Goal: Task Accomplishment & Management: Manage account settings

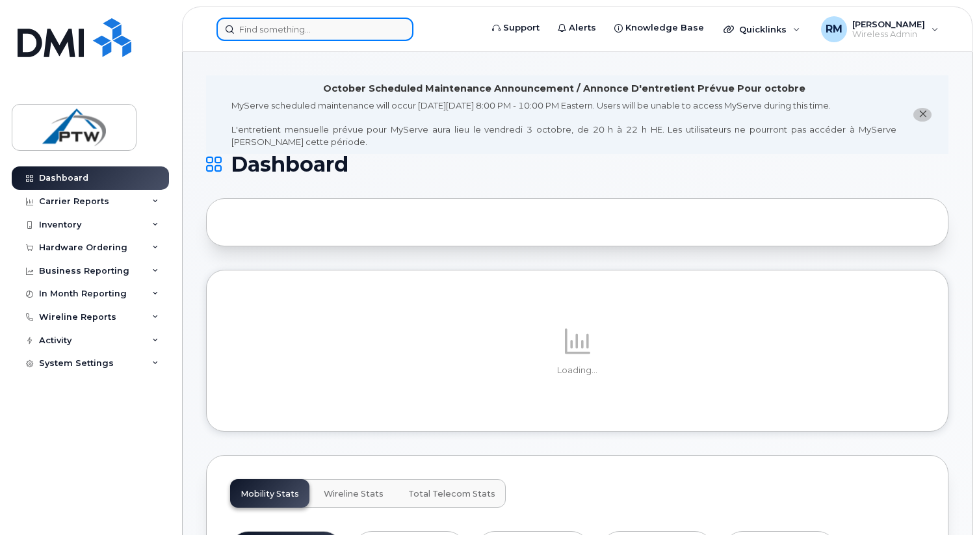
click at [289, 35] on input at bounding box center [314, 29] width 197 height 23
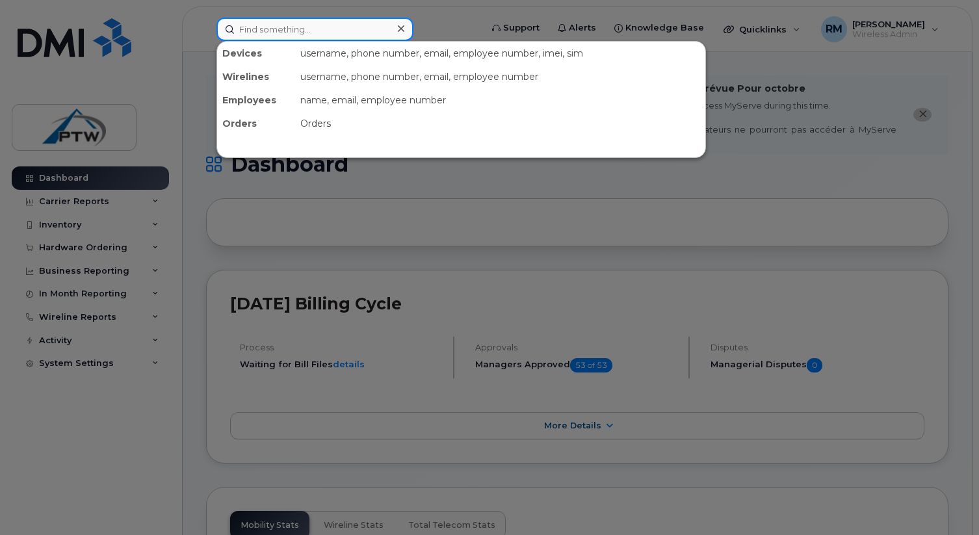
paste input "780-691-2359"
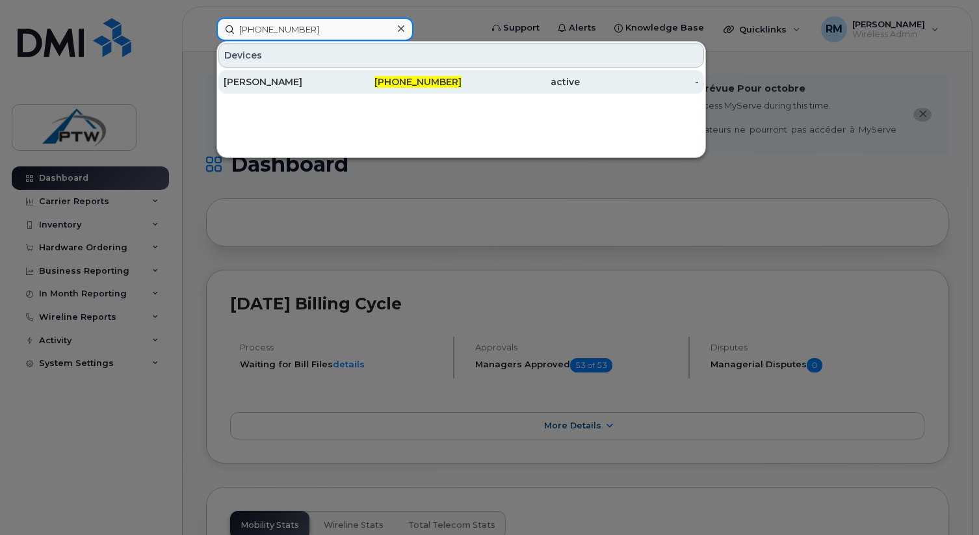
type input "780-691-2359"
click at [283, 80] on div "Jason Christianson" at bounding box center [283, 81] width 119 height 13
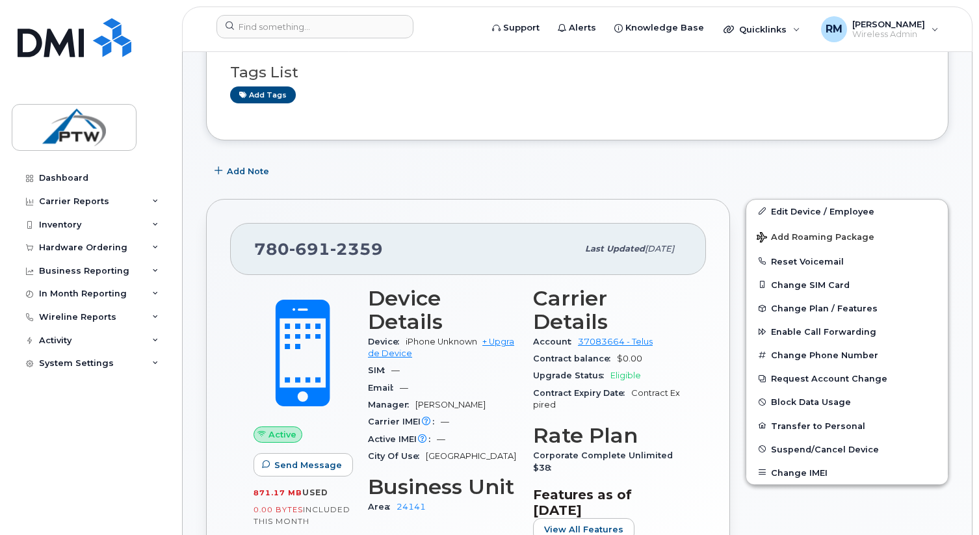
scroll to position [183, 0]
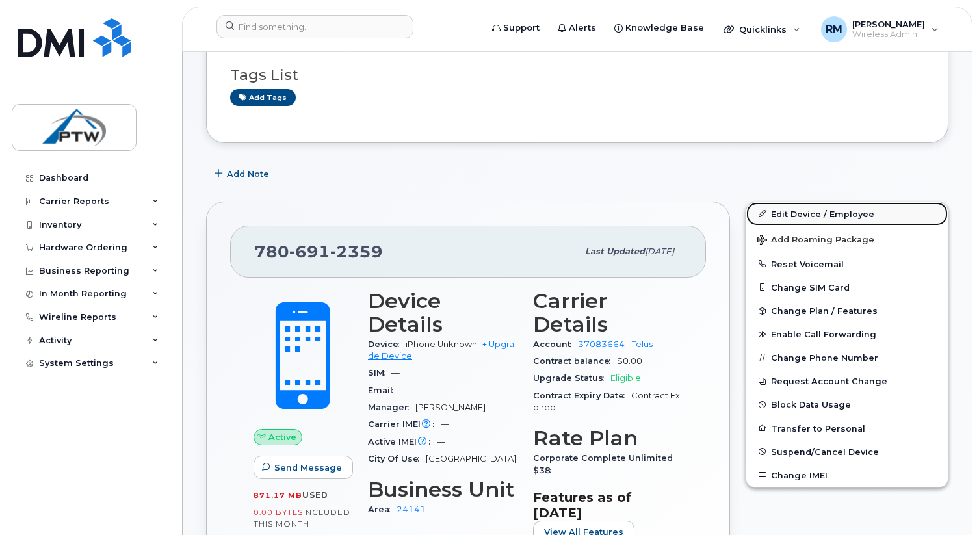
click at [783, 202] on link "Edit Device / Employee" at bounding box center [846, 213] width 201 height 23
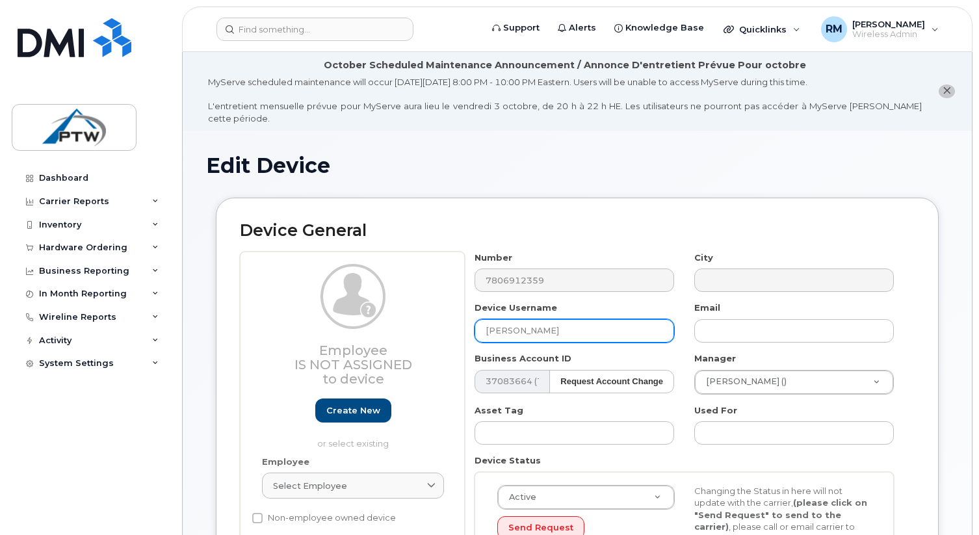
drag, startPoint x: 571, startPoint y: 319, endPoint x: 406, endPoint y: 320, distance: 165.1
click at [406, 319] on div "Employee Is not assigned to device Create new or select existing Employee Selec…" at bounding box center [577, 422] width 675 height 341
paste input "Dylan Patriqui"
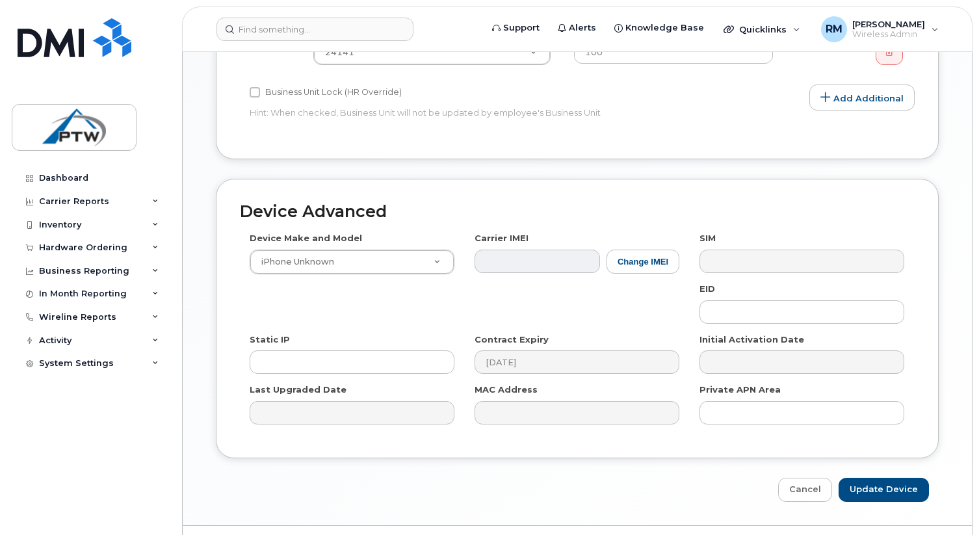
scroll to position [700, 0]
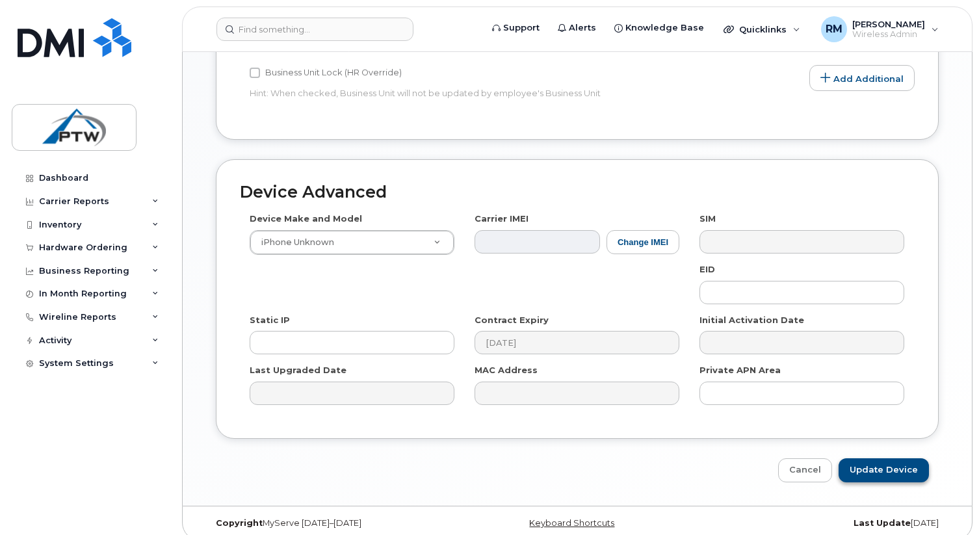
type input "Dylan Patriquin"
click at [876, 458] on input "Update Device" at bounding box center [883, 470] width 90 height 24
type input "Saving..."
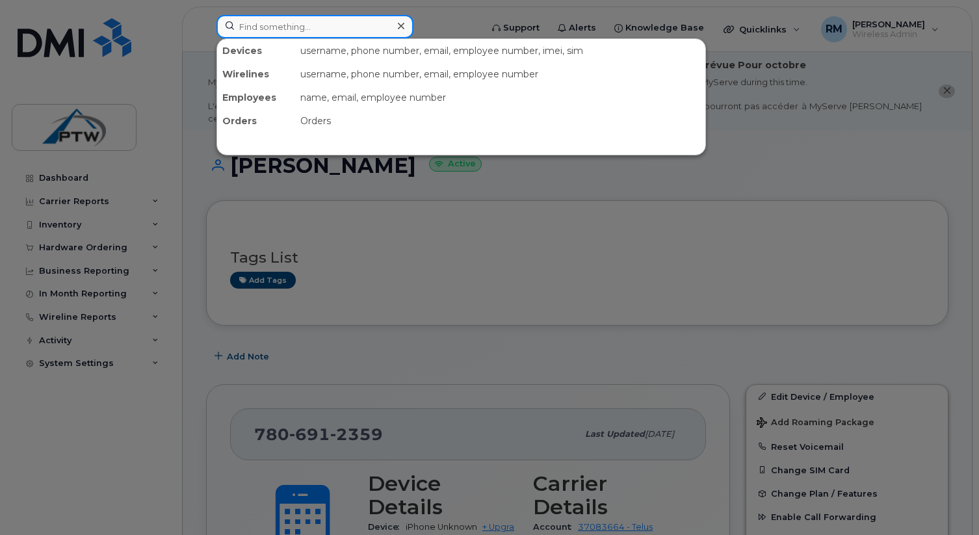
click at [308, 25] on input at bounding box center [314, 26] width 197 height 23
paste input "780-781-1651"
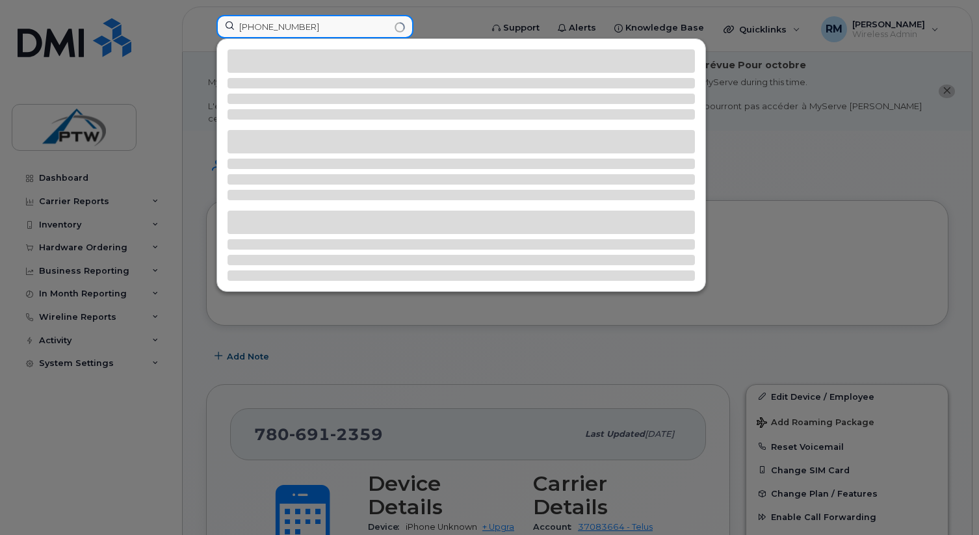
type input "780-781-1651"
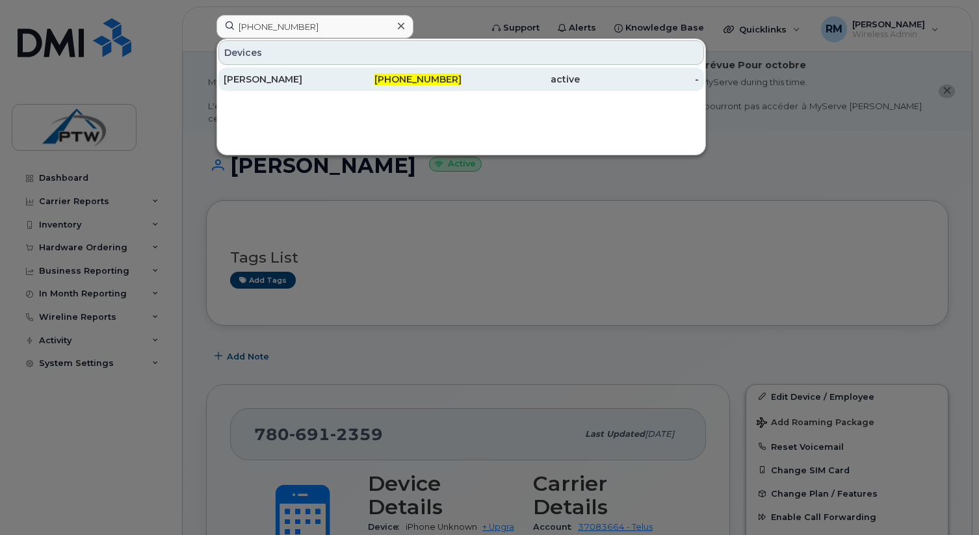
click at [277, 88] on div "[PERSON_NAME]" at bounding box center [283, 79] width 119 height 23
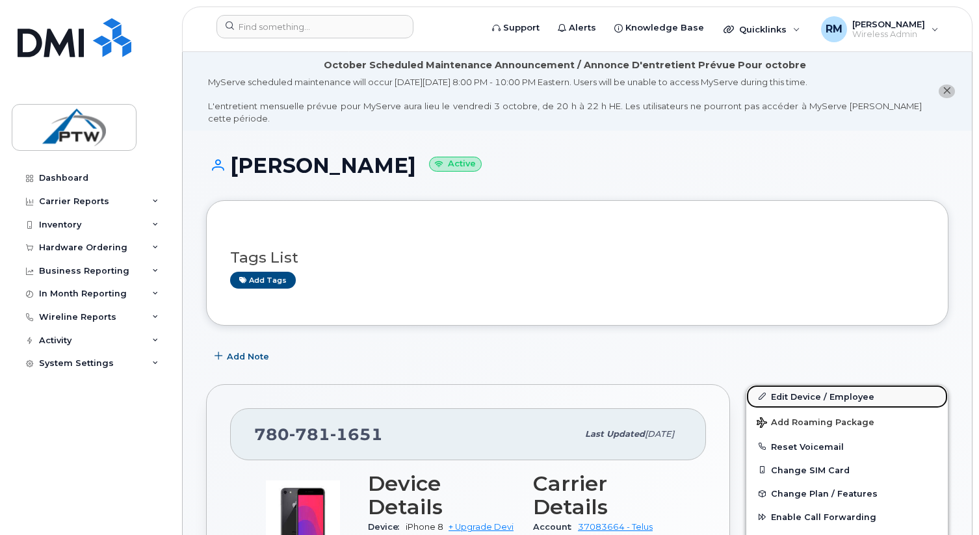
click at [790, 385] on link "Edit Device / Employee" at bounding box center [846, 396] width 201 height 23
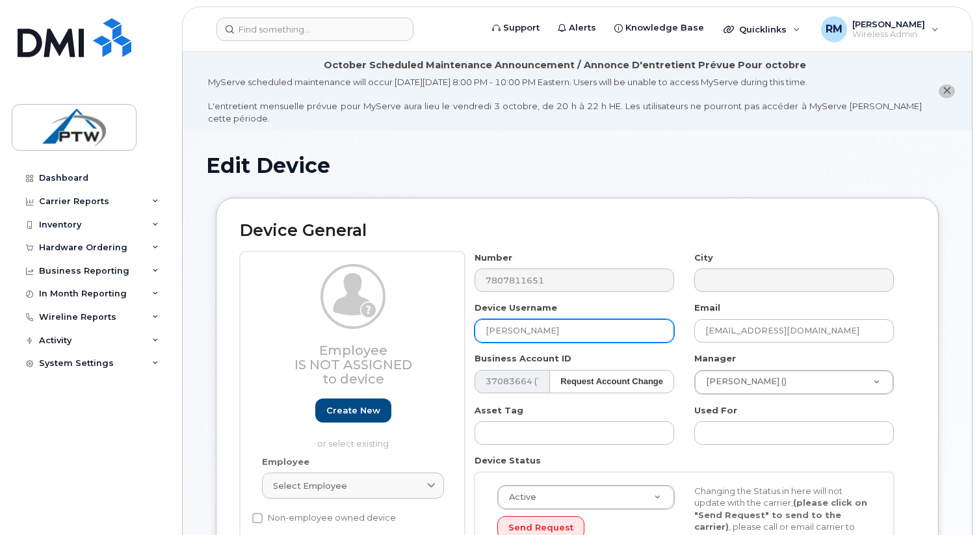
click at [552, 319] on input "[PERSON_NAME]" at bounding box center [574, 330] width 200 height 23
drag, startPoint x: 567, startPoint y: 317, endPoint x: 452, endPoint y: 319, distance: 115.1
click at [452, 319] on div "Employee Is not assigned to device Create new or select existing Employee Selec…" at bounding box center [577, 422] width 675 height 341
type input "[PERSON_NAME]"
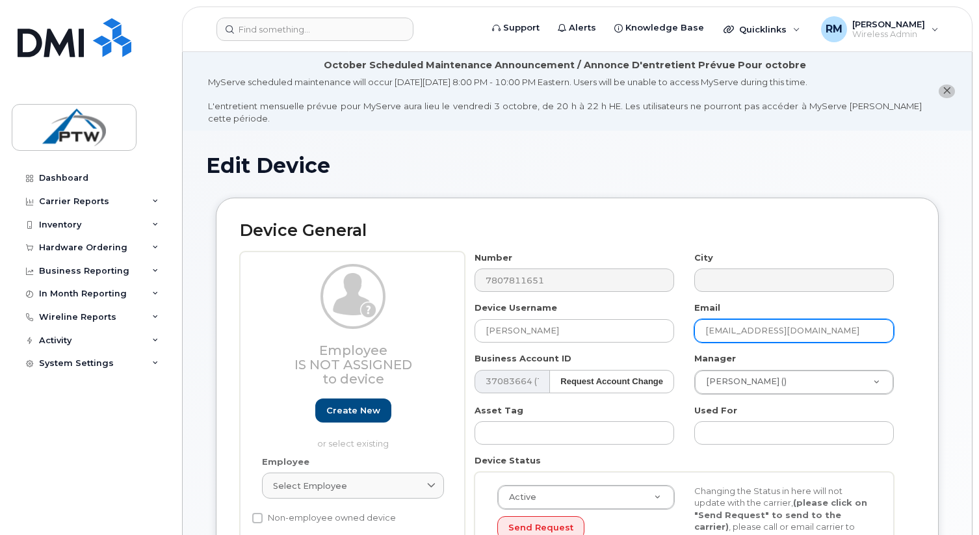
drag, startPoint x: 854, startPoint y: 320, endPoint x: 605, endPoint y: 334, distance: 249.3
click at [605, 334] on div "Number 7807811651 City Device Username [PERSON_NAME] Email [EMAIL_ADDRESS][DOMA…" at bounding box center [684, 422] width 439 height 341
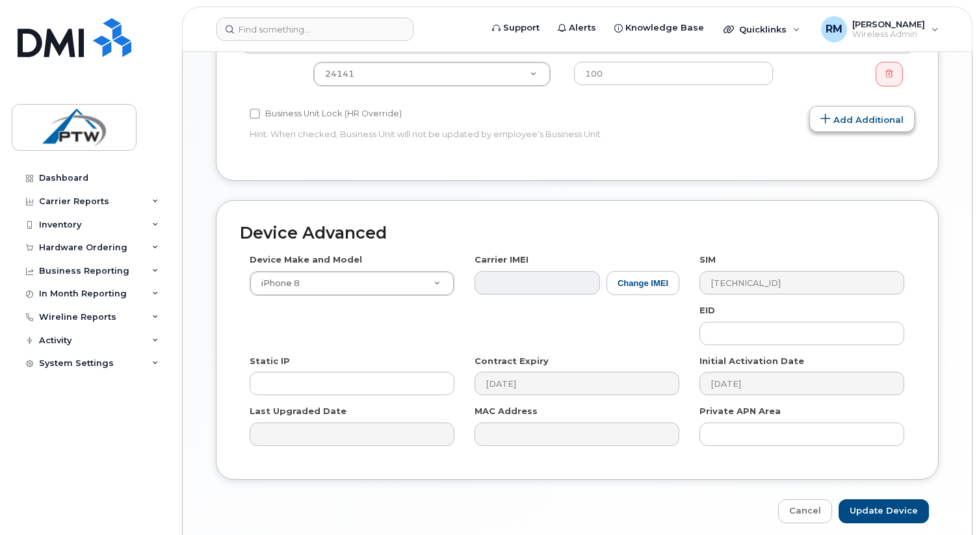
scroll to position [671, 0]
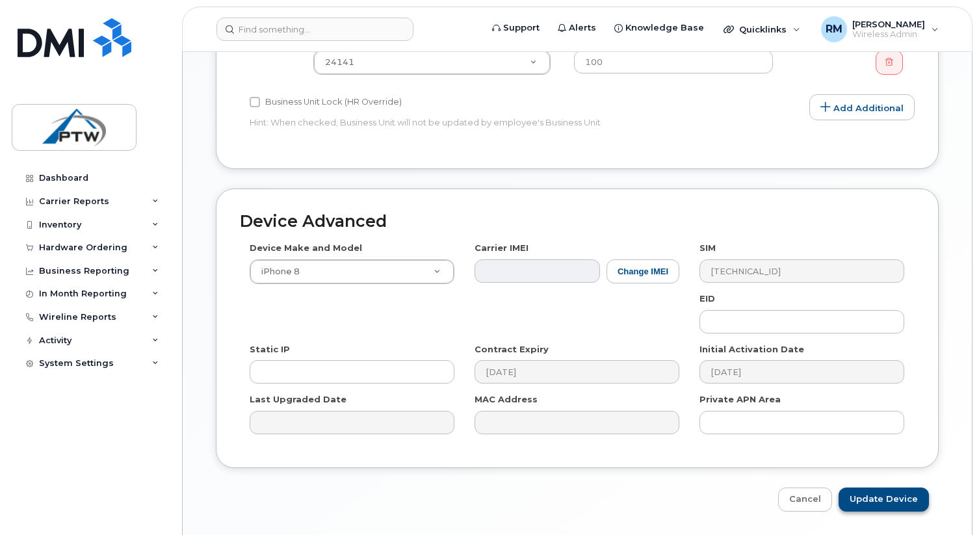
type input "[EMAIL_ADDRESS][DOMAIN_NAME]"
click at [877, 487] on input "Update Device" at bounding box center [883, 499] width 90 height 24
type input "Saving..."
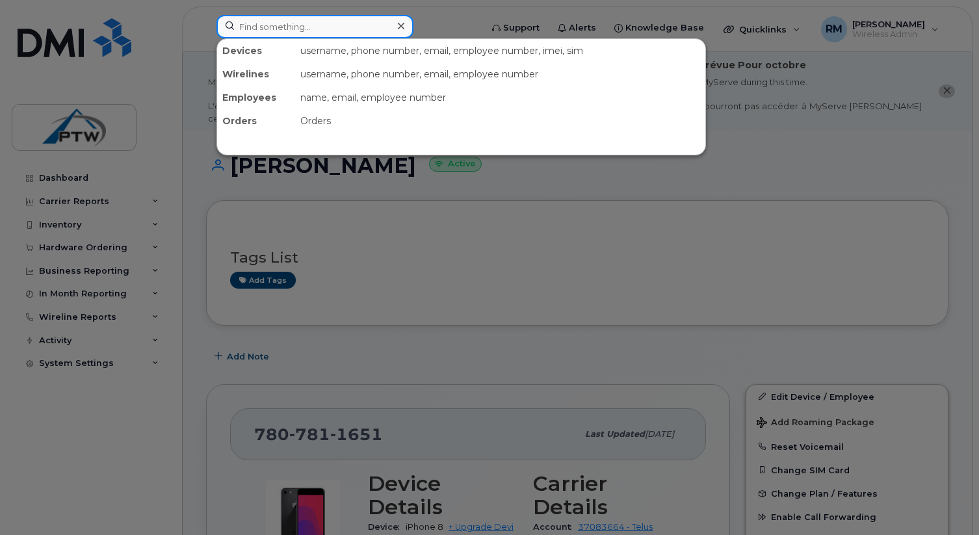
click at [378, 29] on input at bounding box center [314, 26] width 197 height 23
paste input "780-288-5067"
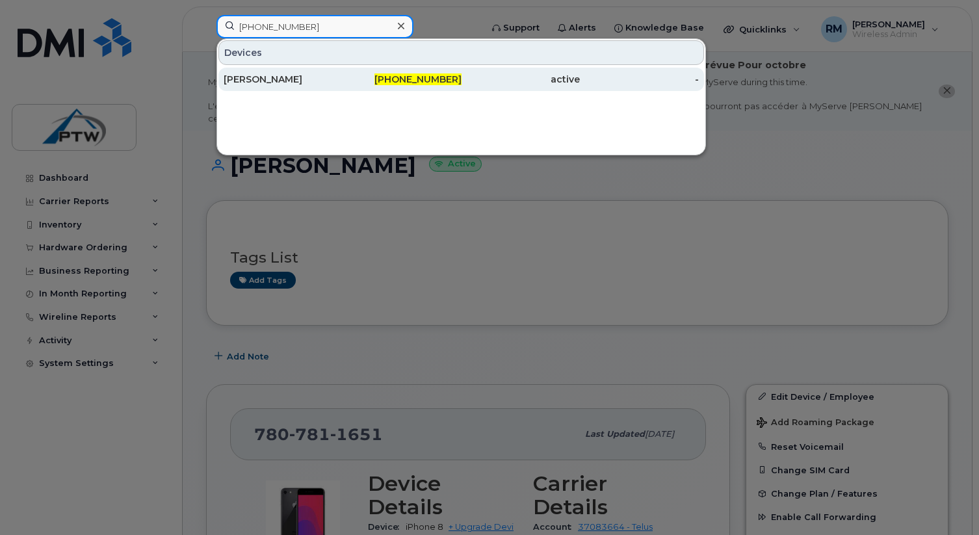
type input "780-288-5067"
click at [297, 84] on div "Geoff Walker" at bounding box center [283, 79] width 119 height 13
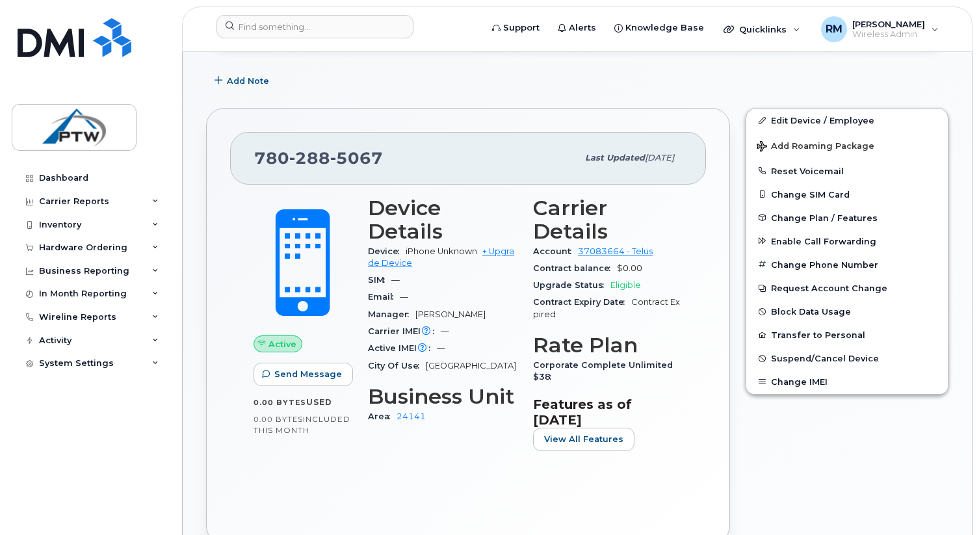
scroll to position [320, 0]
